Goal: Understand process/instructions

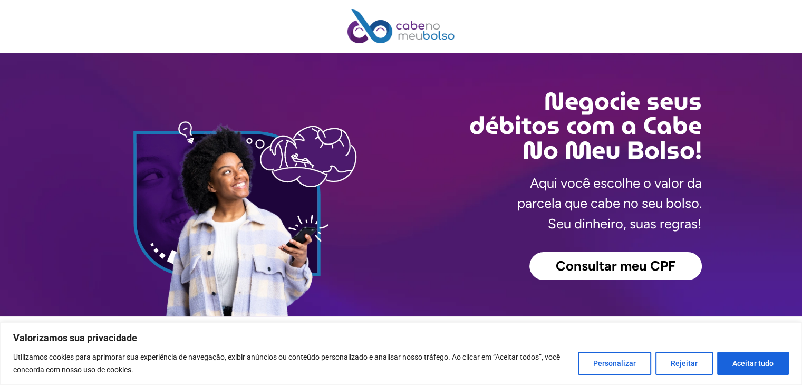
click at [599, 266] on span "Consultar meu CPF" at bounding box center [616, 266] width 120 height 14
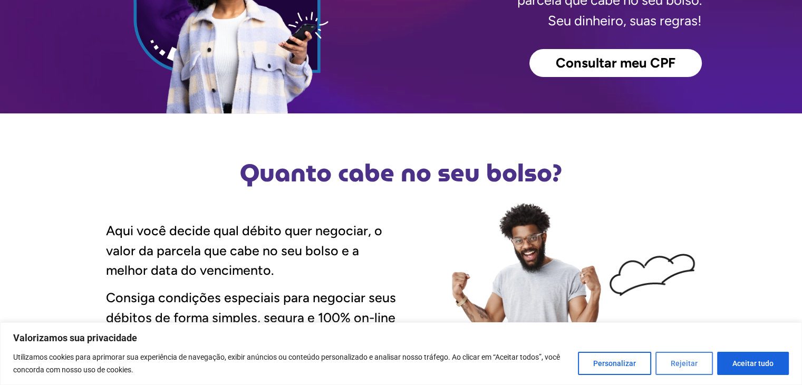
scroll to position [316, 0]
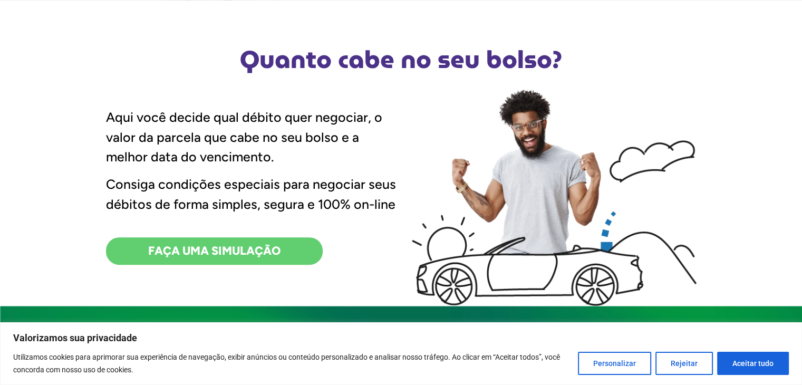
drag, startPoint x: 738, startPoint y: 363, endPoint x: 731, endPoint y: 361, distance: 7.5
click at [738, 363] on button "Aceitar tudo" at bounding box center [753, 363] width 72 height 23
checkbox input "true"
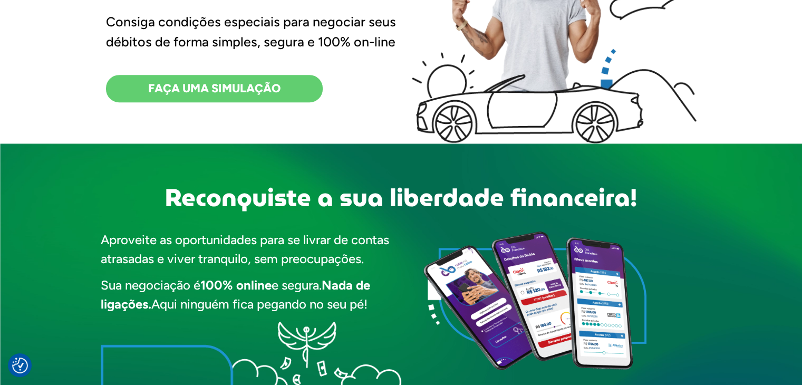
scroll to position [422, 0]
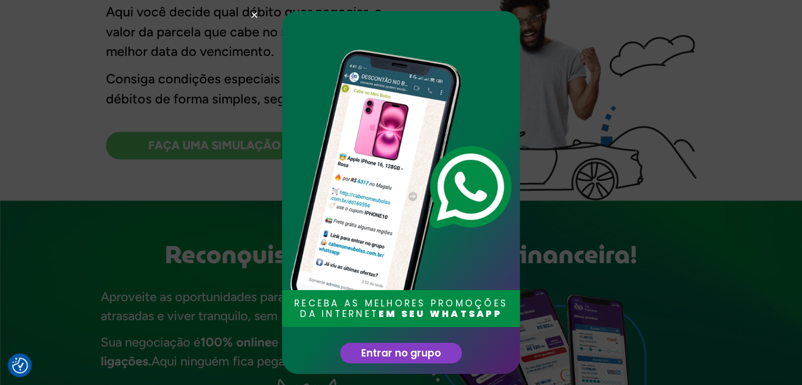
click at [253, 12] on icon "Close" at bounding box center [254, 15] width 8 height 8
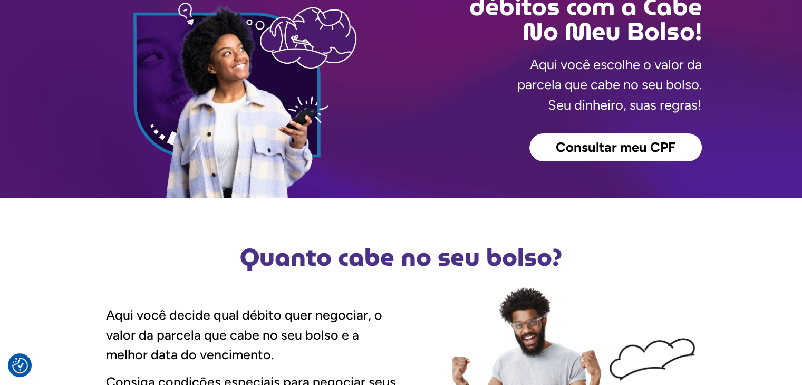
scroll to position [0, 0]
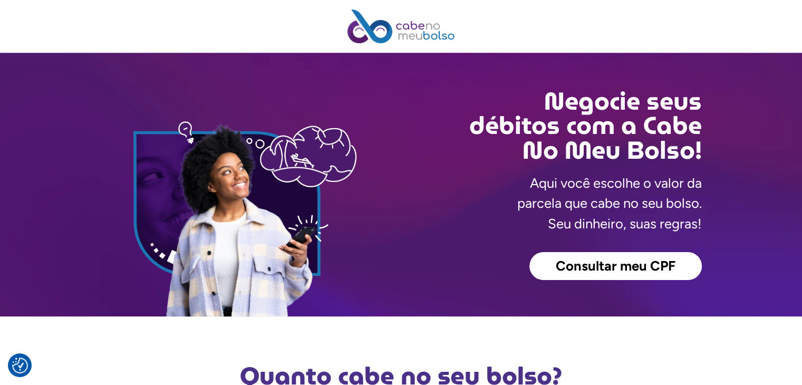
click at [607, 264] on span "Consultar meu CPF" at bounding box center [616, 266] width 120 height 14
click at [606, 279] on link "Consultar meu CPF" at bounding box center [615, 266] width 172 height 28
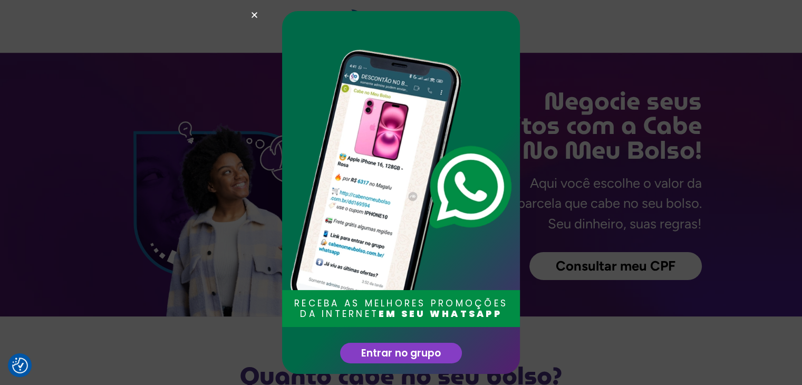
click at [258, 17] on icon "Close" at bounding box center [254, 15] width 8 height 8
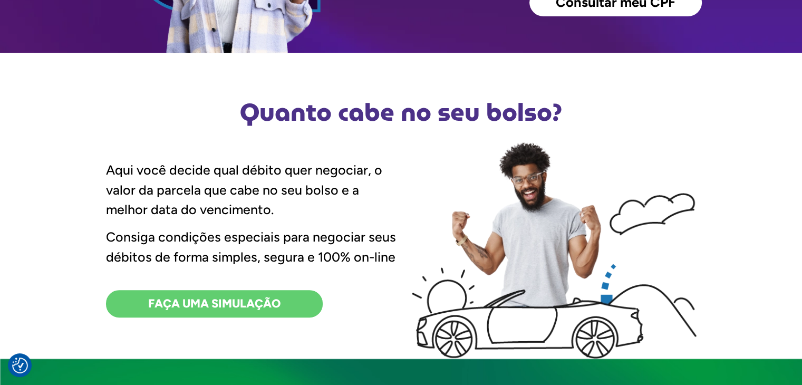
scroll to position [422, 0]
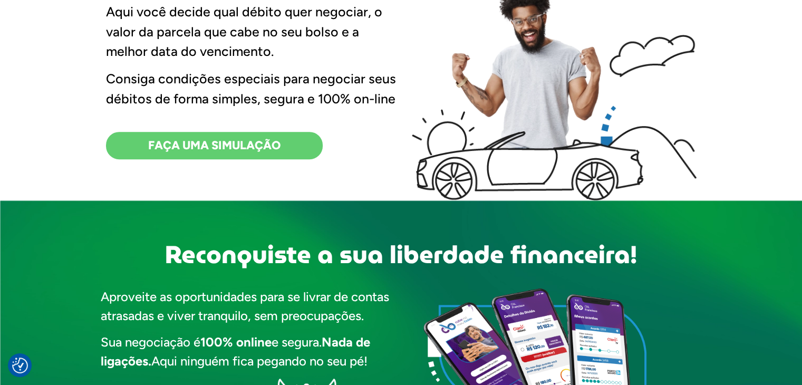
click at [207, 149] on span "FAÇA UMA SIMULAÇÃO" at bounding box center [214, 146] width 132 height 12
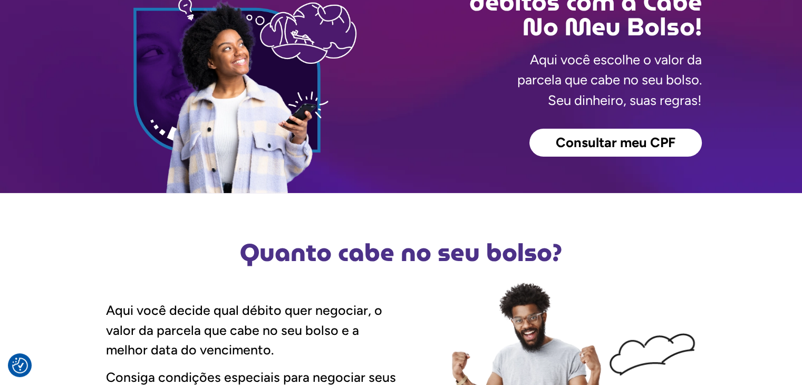
scroll to position [105, 0]
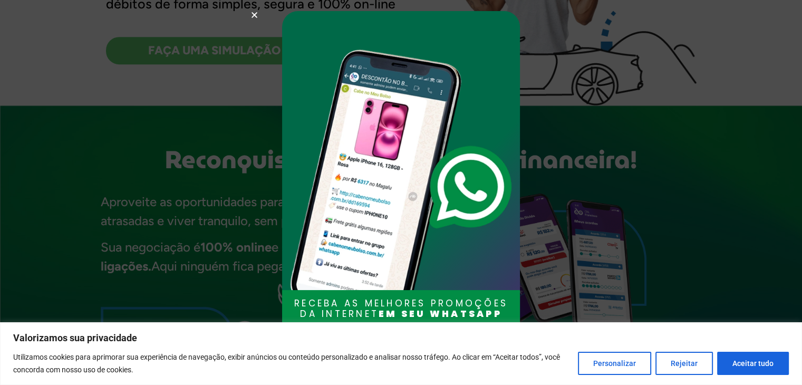
scroll to position [580, 0]
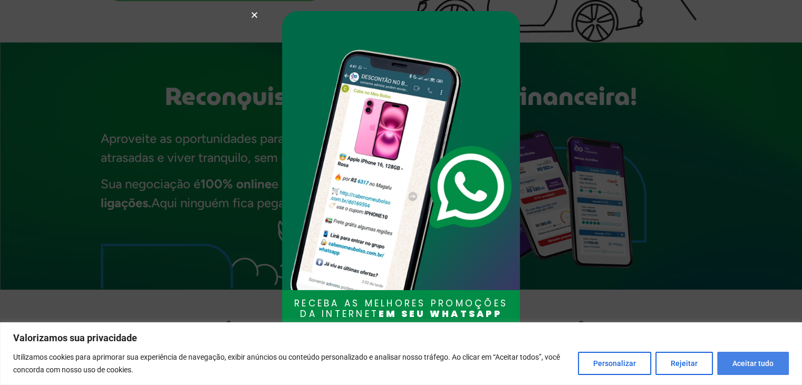
click at [742, 359] on button "Aceitar tudo" at bounding box center [753, 363] width 72 height 23
checkbox input "true"
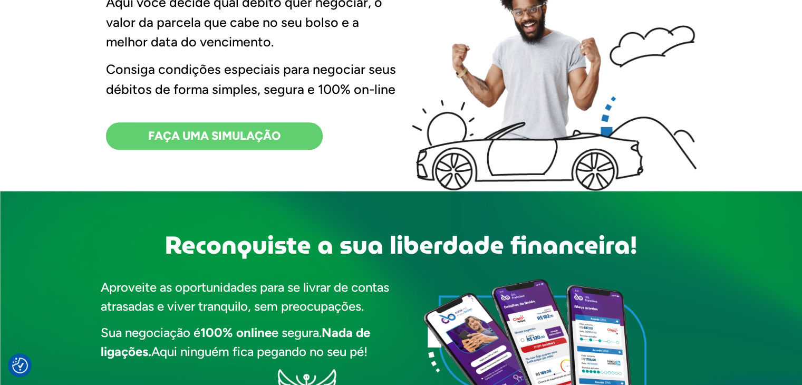
scroll to position [474, 0]
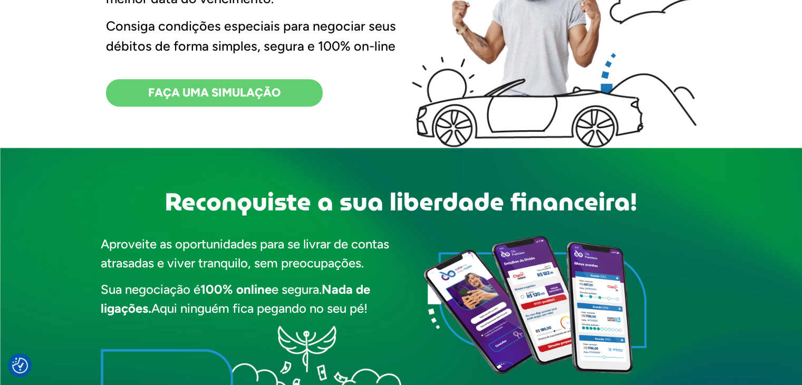
click at [240, 91] on span "FAÇA UMA SIMULAÇÃO" at bounding box center [214, 93] width 132 height 12
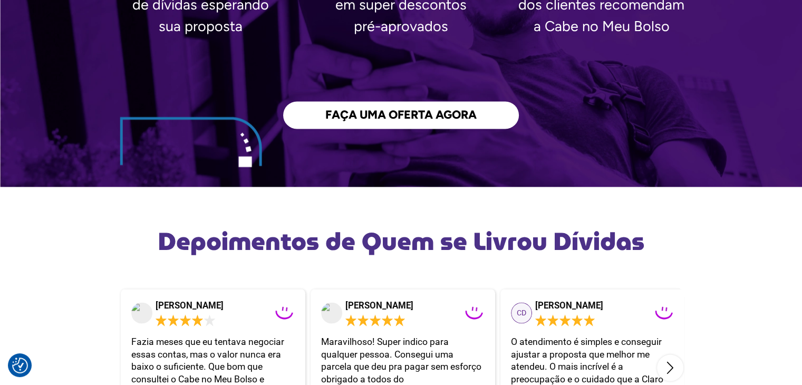
scroll to position [1845, 0]
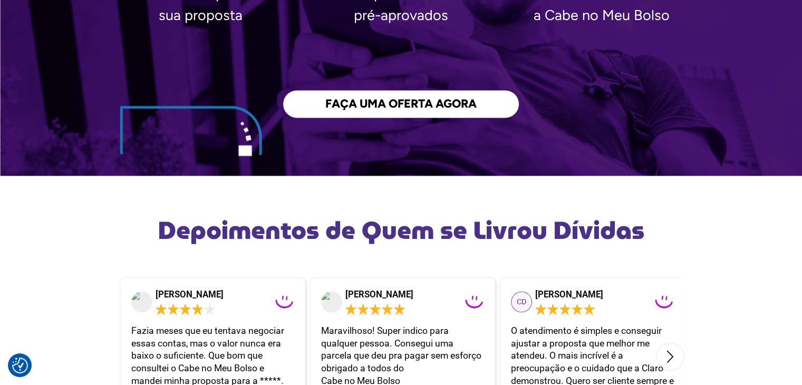
click at [425, 99] on span "FAÇA UMA OFERTA AGORA" at bounding box center [400, 104] width 151 height 12
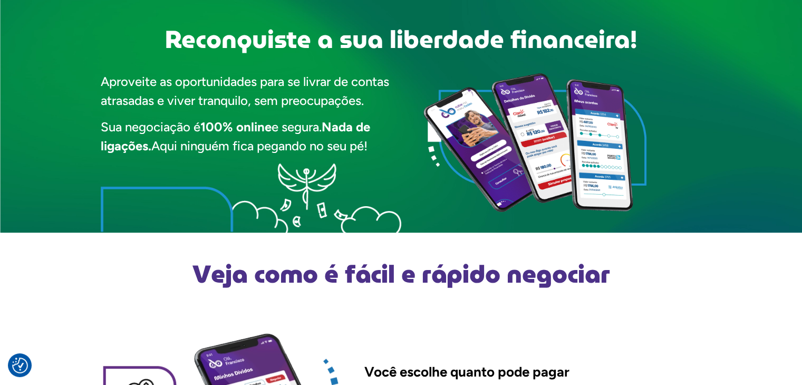
scroll to position [580, 0]
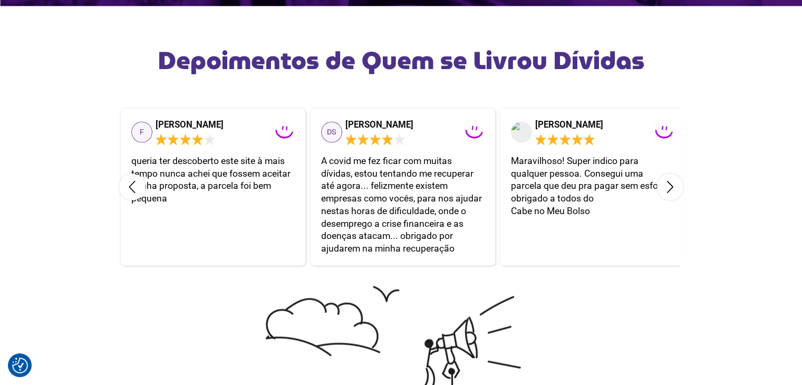
scroll to position [1792, 0]
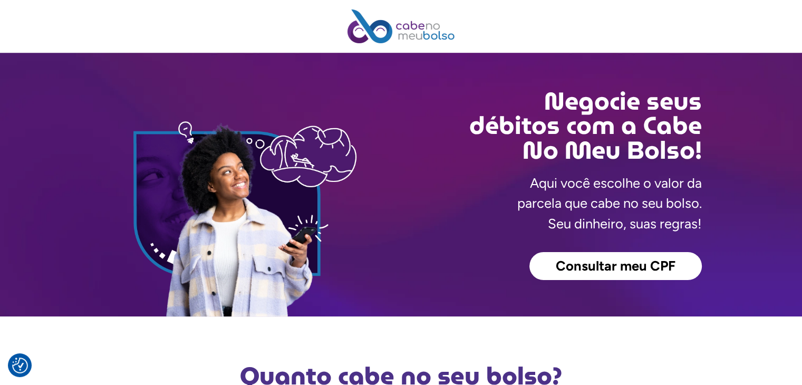
click at [598, 270] on span "Consultar meu CPF" at bounding box center [616, 266] width 120 height 14
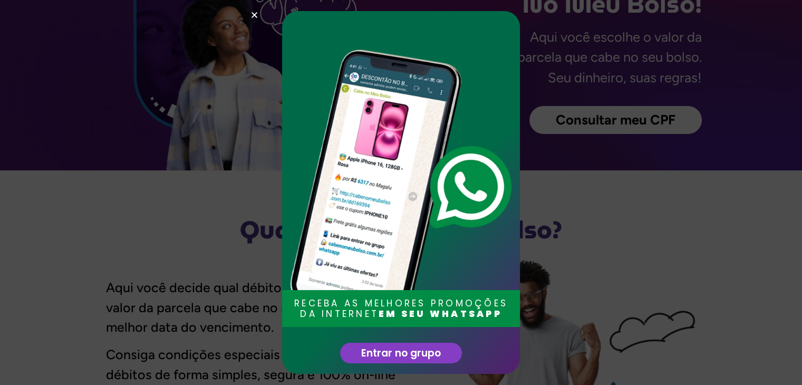
scroll to position [211, 0]
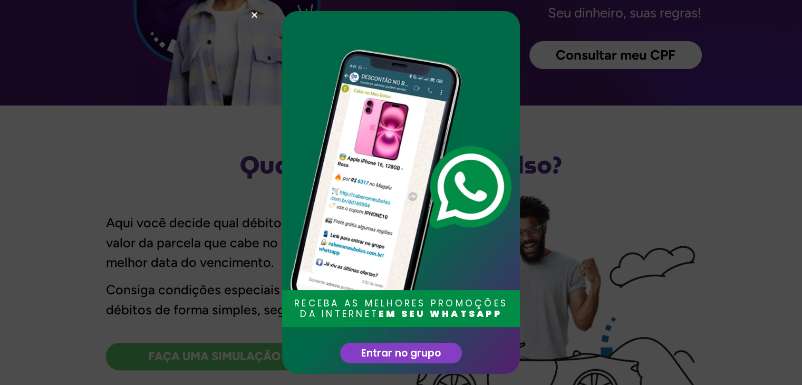
drag, startPoint x: 254, startPoint y: 17, endPoint x: 259, endPoint y: 30, distance: 13.7
click at [254, 17] on icon "Close" at bounding box center [254, 15] width 8 height 8
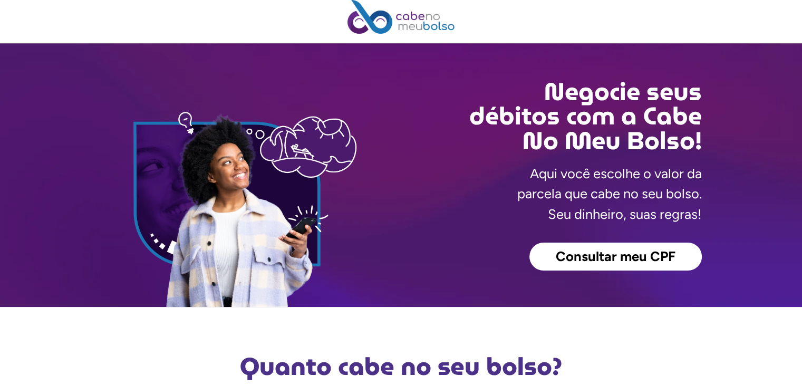
scroll to position [0, 0]
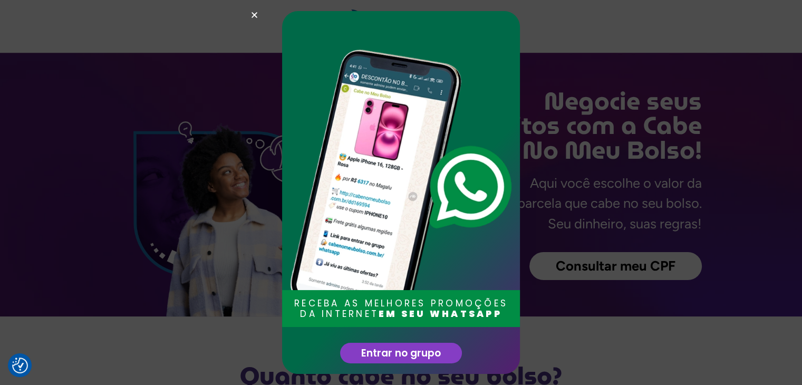
click at [257, 15] on icon "Close" at bounding box center [254, 15] width 8 height 8
drag, startPoint x: 255, startPoint y: 11, endPoint x: 263, endPoint y: 14, distance: 8.7
click at [255, 10] on div "RECEBA AS MELHORES PROMOÇÕES DA INTERNET EM SEU WHATSAPP Entrar no grupo" at bounding box center [401, 192] width 802 height 385
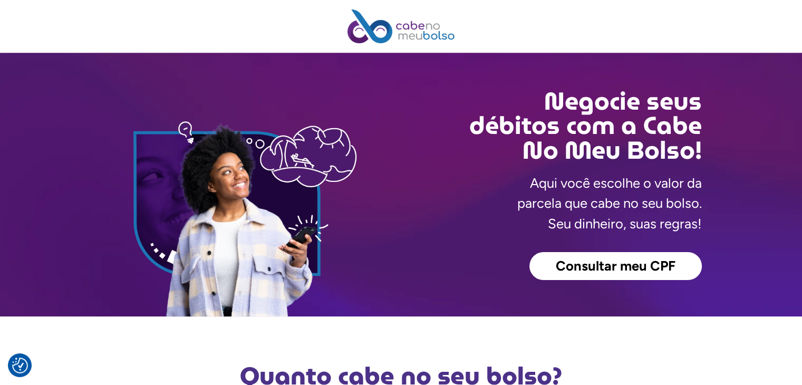
click at [604, 268] on span "Consultar meu CPF" at bounding box center [616, 266] width 120 height 14
click at [643, 272] on span "Consultar meu CPF" at bounding box center [616, 266] width 120 height 14
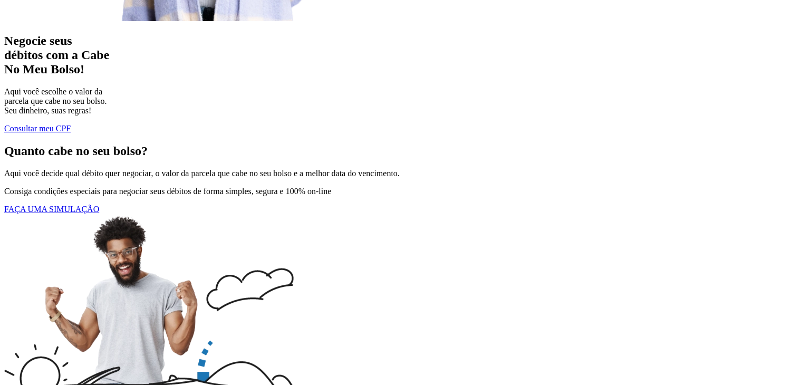
scroll to position [316, 0]
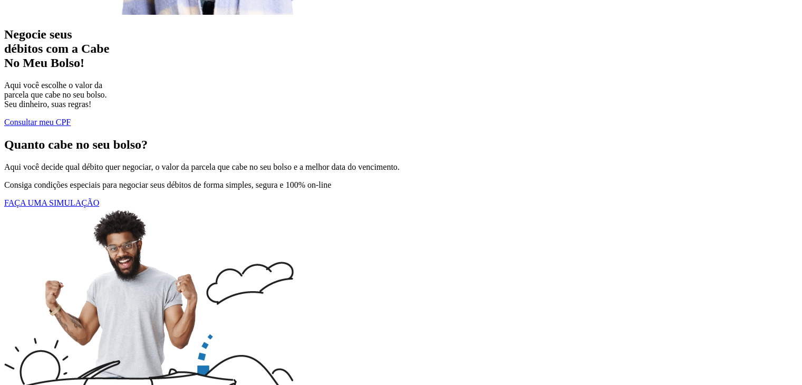
click at [41, 206] on span "FAÇA UMA SIMULAÇÃO" at bounding box center [51, 202] width 95 height 9
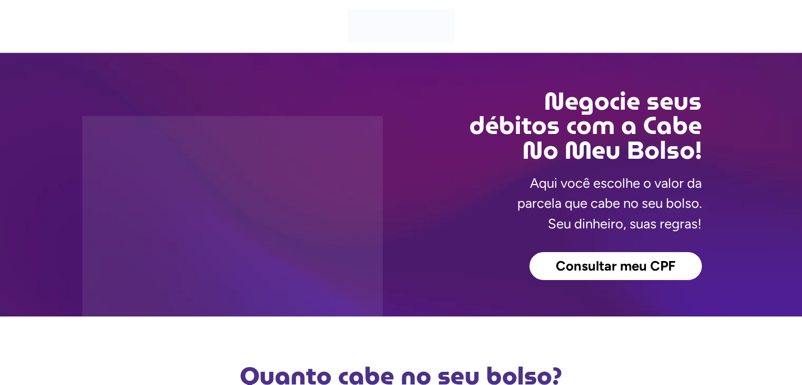
click at [612, 268] on span "Consultar meu CPF" at bounding box center [616, 266] width 120 height 14
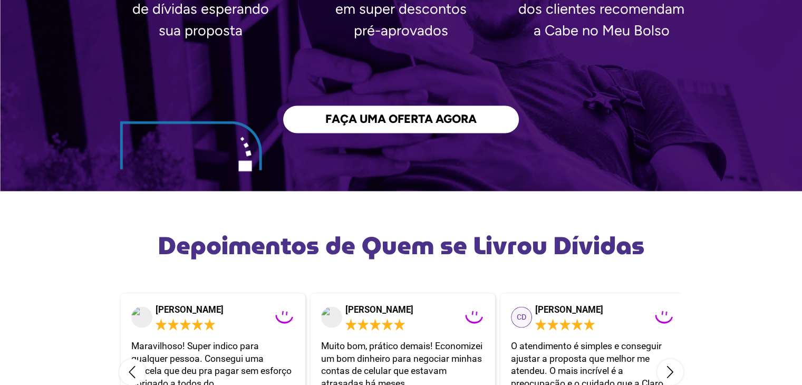
scroll to position [1845, 0]
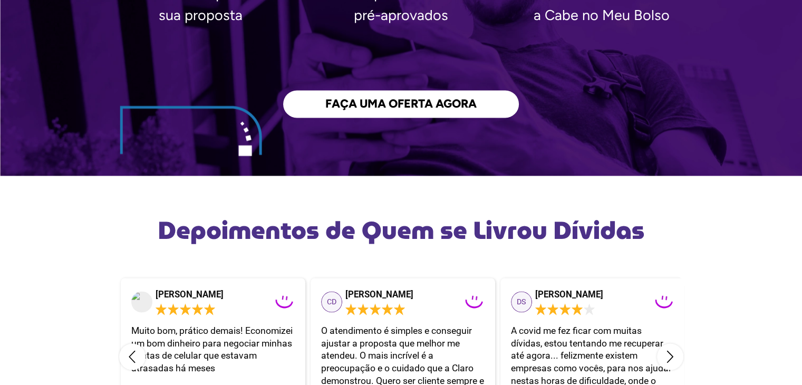
click at [392, 110] on span "FAÇA UMA OFERTA AGORA" at bounding box center [400, 104] width 151 height 12
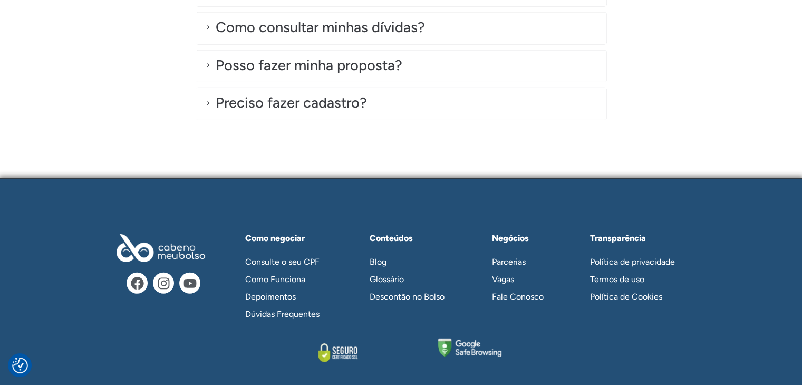
scroll to position [3058, 0]
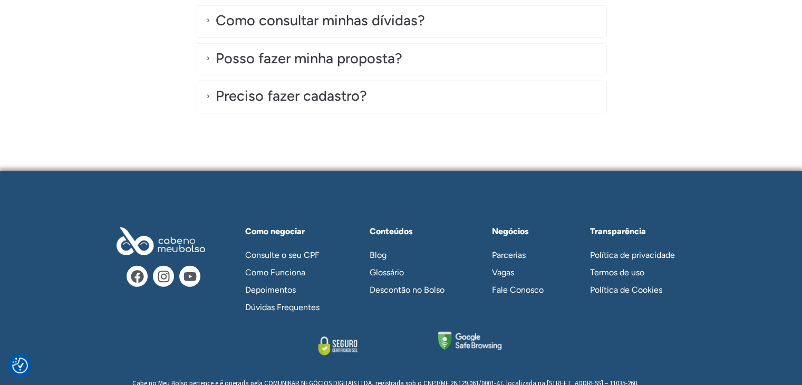
click at [291, 271] on link "Como Funciona" at bounding box center [288, 272] width 106 height 17
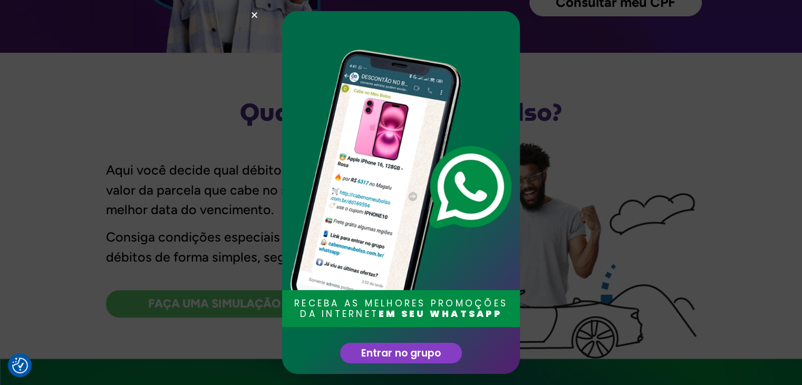
click at [395, 353] on span "Entrar no grupo" at bounding box center [401, 353] width 80 height 10
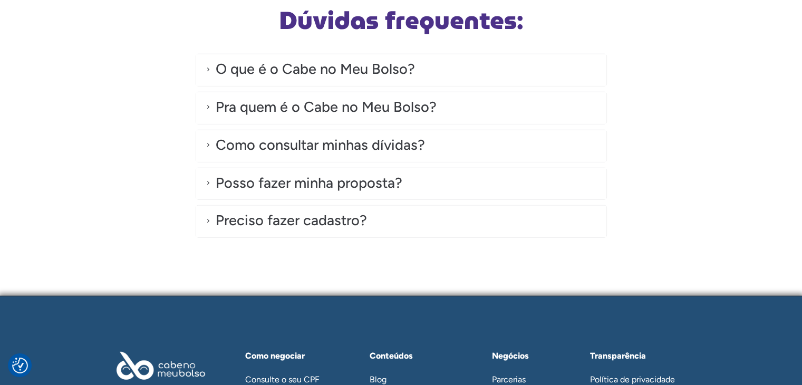
scroll to position [2872, 0]
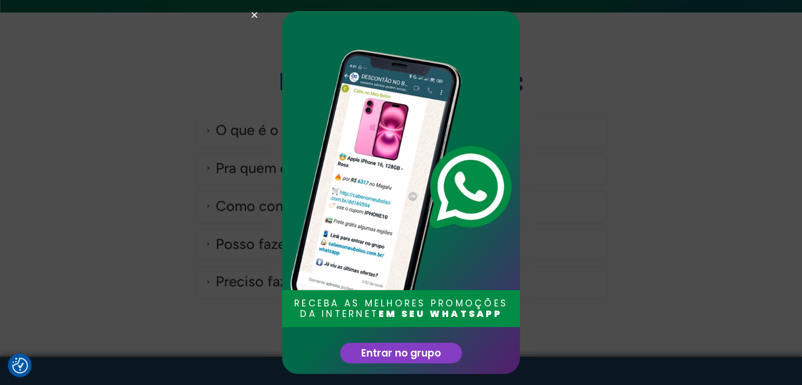
click at [409, 353] on span "Entrar no grupo" at bounding box center [401, 353] width 80 height 10
